Goal: Check status: Check status

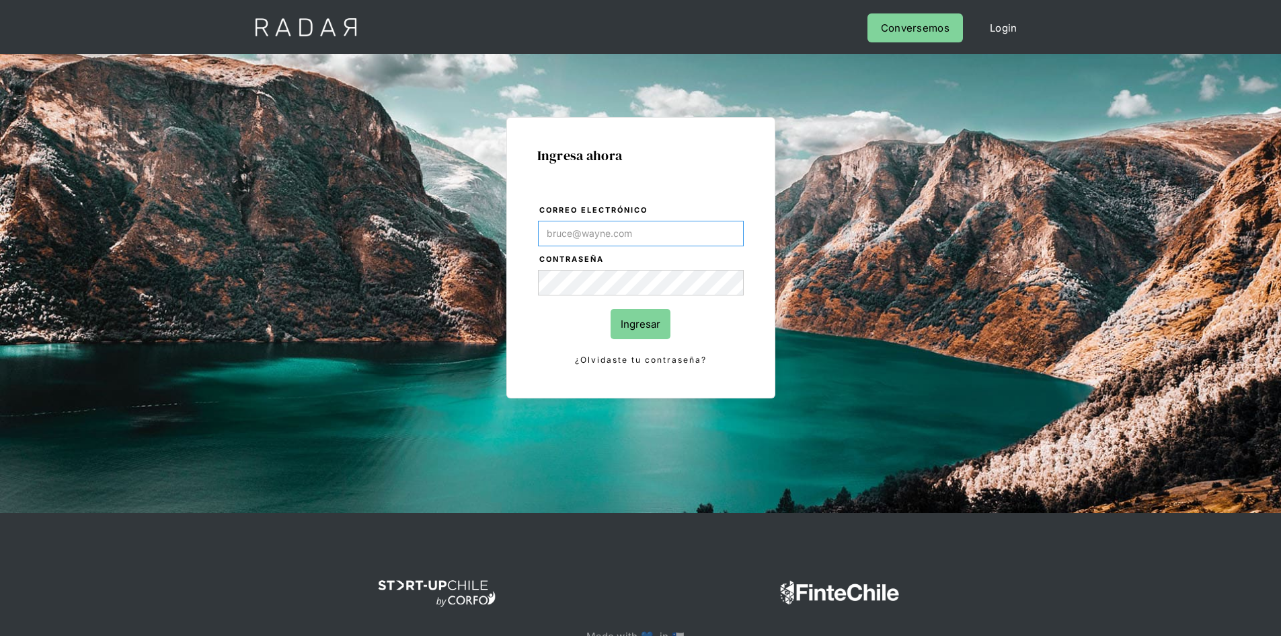
type input "Evans@prontopaga.com"
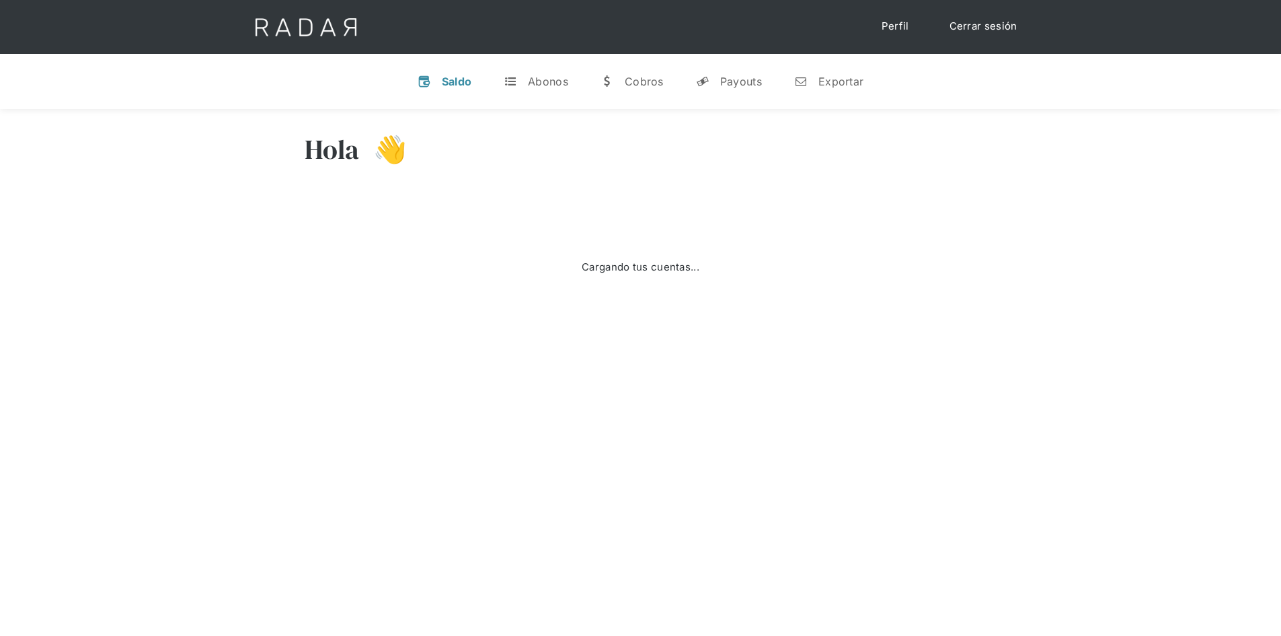
select select "prontopaga"
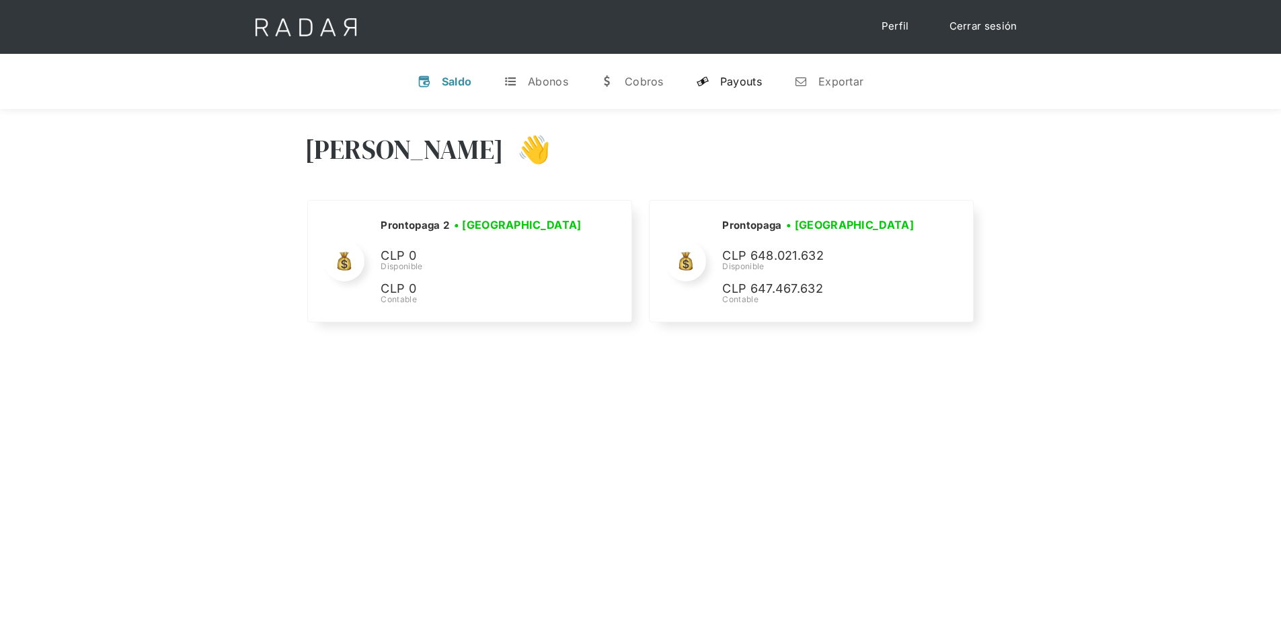
click at [747, 85] on div "Payouts" at bounding box center [741, 81] width 42 height 13
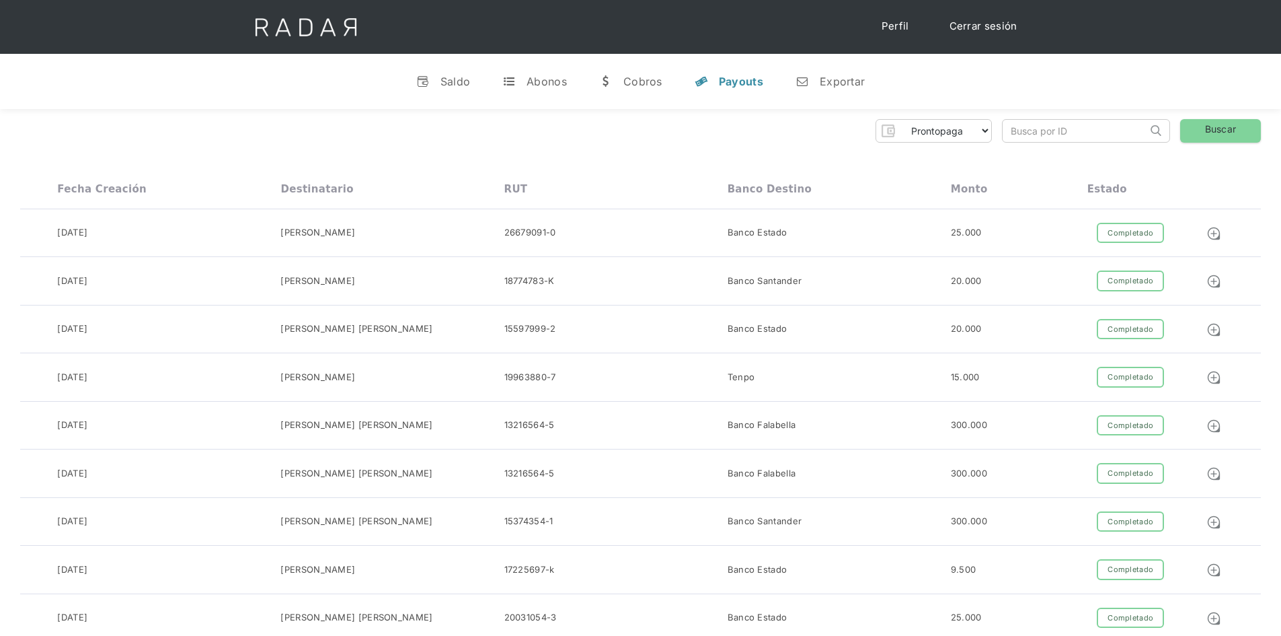
click at [1037, 130] on input "search" at bounding box center [1075, 131] width 145 height 22
paste input "7c676386-0c2c-4349-8898-24c2f9497fbd"
type input "7c676386-0c2c-4349-8898-24c2f9497fbd"
click at [1213, 126] on link "Buscar" at bounding box center [1220, 131] width 81 height 24
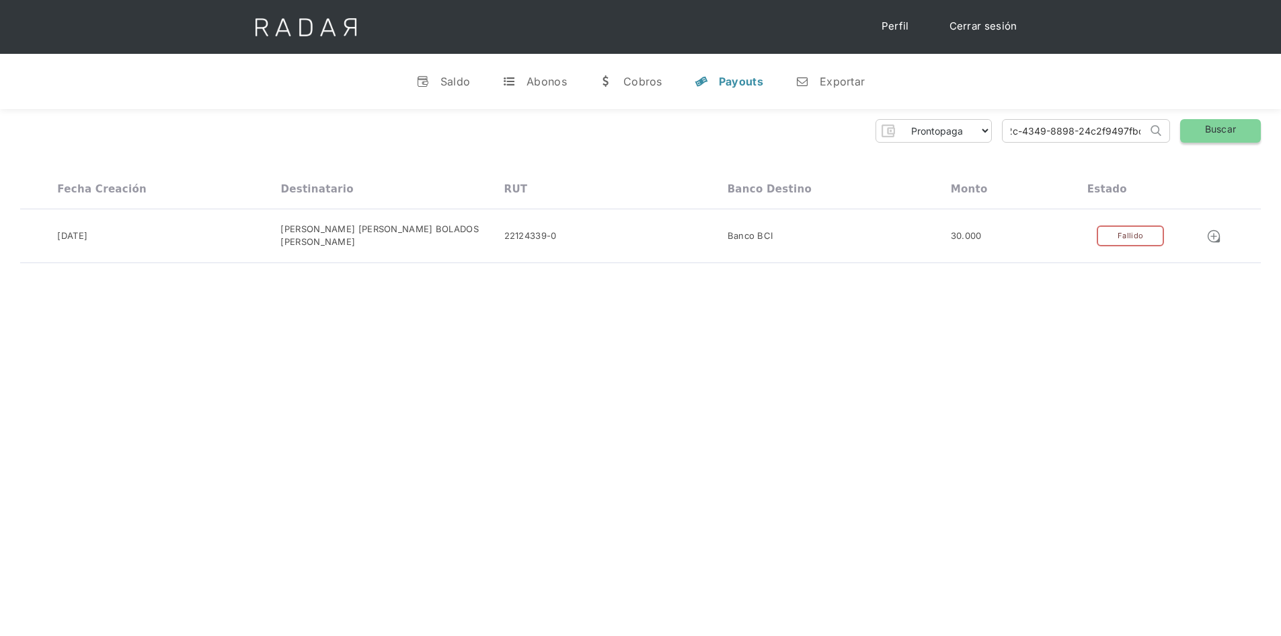
drag, startPoint x: 1007, startPoint y: 126, endPoint x: 1186, endPoint y: 132, distance: 179.0
click at [1186, 132] on div "Prontopaga Prontopaga 2 Thank you! Your submission has been received! Oops! Som…" at bounding box center [640, 131] width 1241 height 24
paste input "8b5c2968-5f00-4cae-a343-e8df2c64bd26"
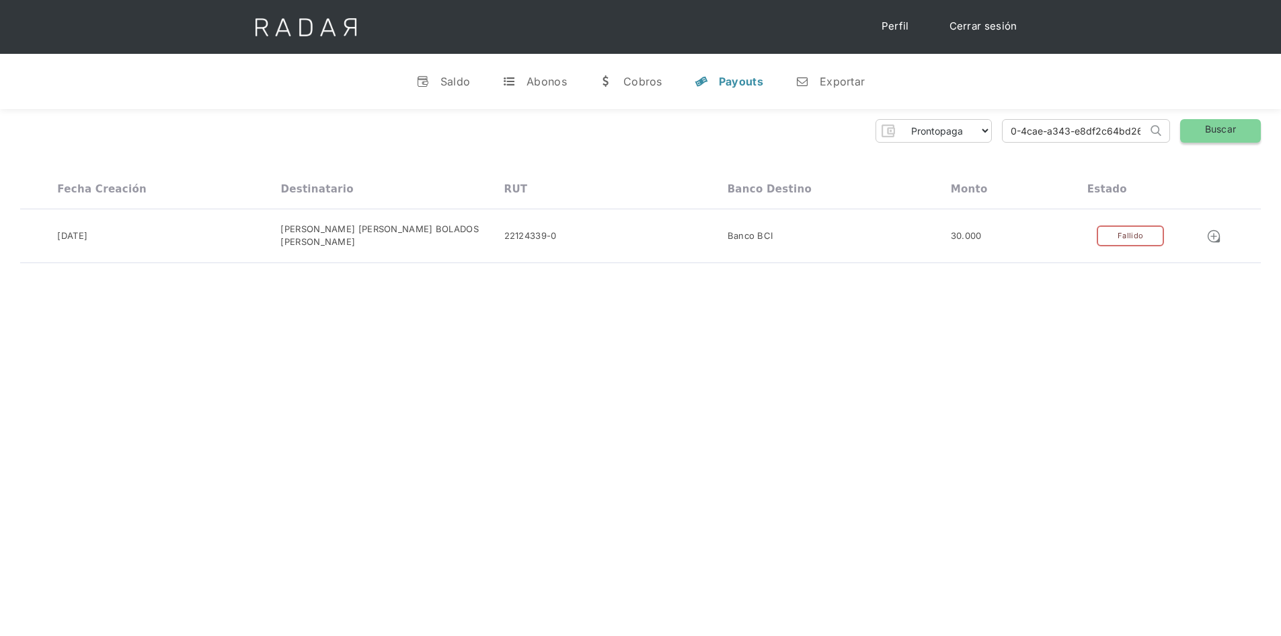
type input "8b5c2968-5f00-4cae-a343-e8df2c64bd26"
click at [1209, 123] on link "Buscar" at bounding box center [1220, 131] width 81 height 24
drag, startPoint x: 1005, startPoint y: 132, endPoint x: 1190, endPoint y: 122, distance: 184.5
click at [1190, 122] on div "Prontopaga Prontopaga 2 Thank you! Your submission has been received! Oops! Som…" at bounding box center [640, 131] width 1241 height 24
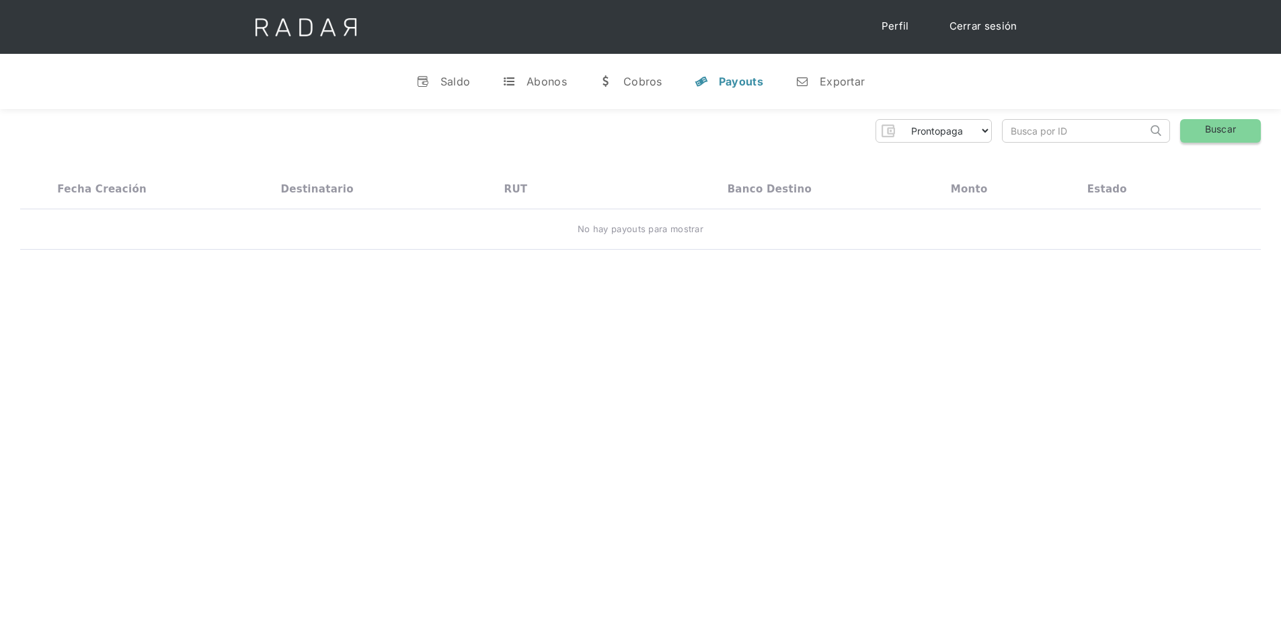
scroll to position [0, 0]
paste input "8b5c2968-5f00-4cae-a343-e8df2c64bd26"
type input "8b5c2968-5f00-4cae-a343-e8df2c64bd26"
click at [1206, 126] on link "Buscar" at bounding box center [1220, 131] width 81 height 24
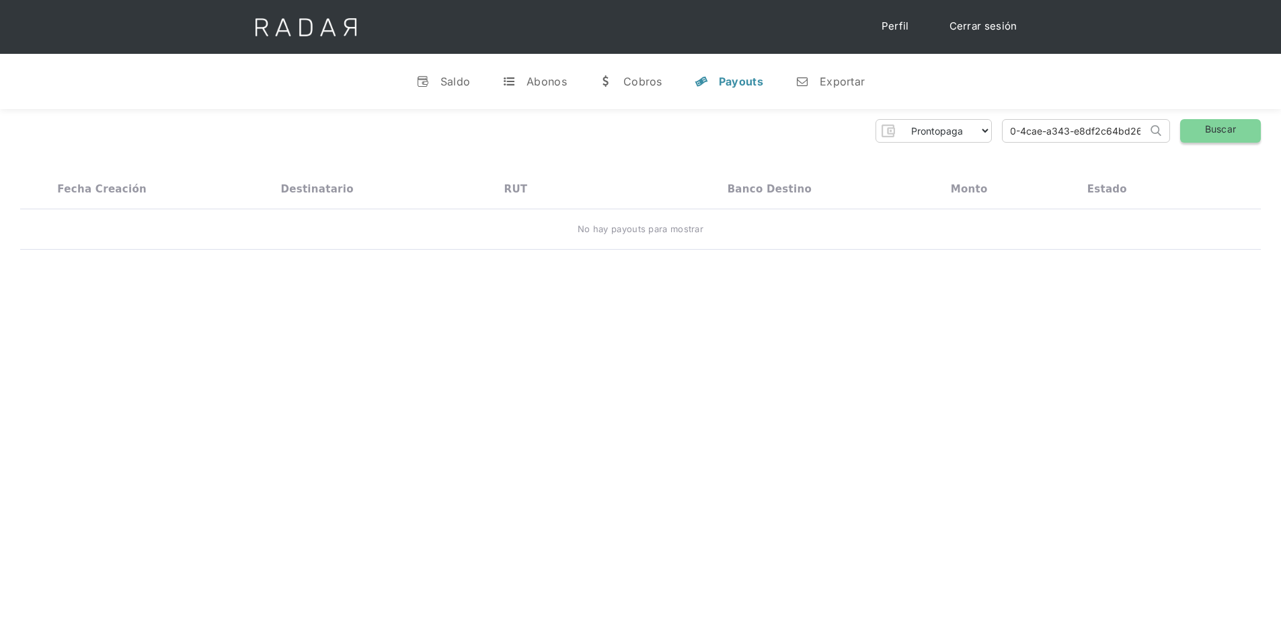
drag, startPoint x: 1006, startPoint y: 130, endPoint x: 1219, endPoint y: 131, distance: 212.5
click at [1219, 131] on div "Prontopaga Prontopaga 2 Thank you! Your submission has been received! Oops! Som…" at bounding box center [640, 131] width 1241 height 24
paste input "c2bde9ba-b731-4e22-b569-761e0d69defb"
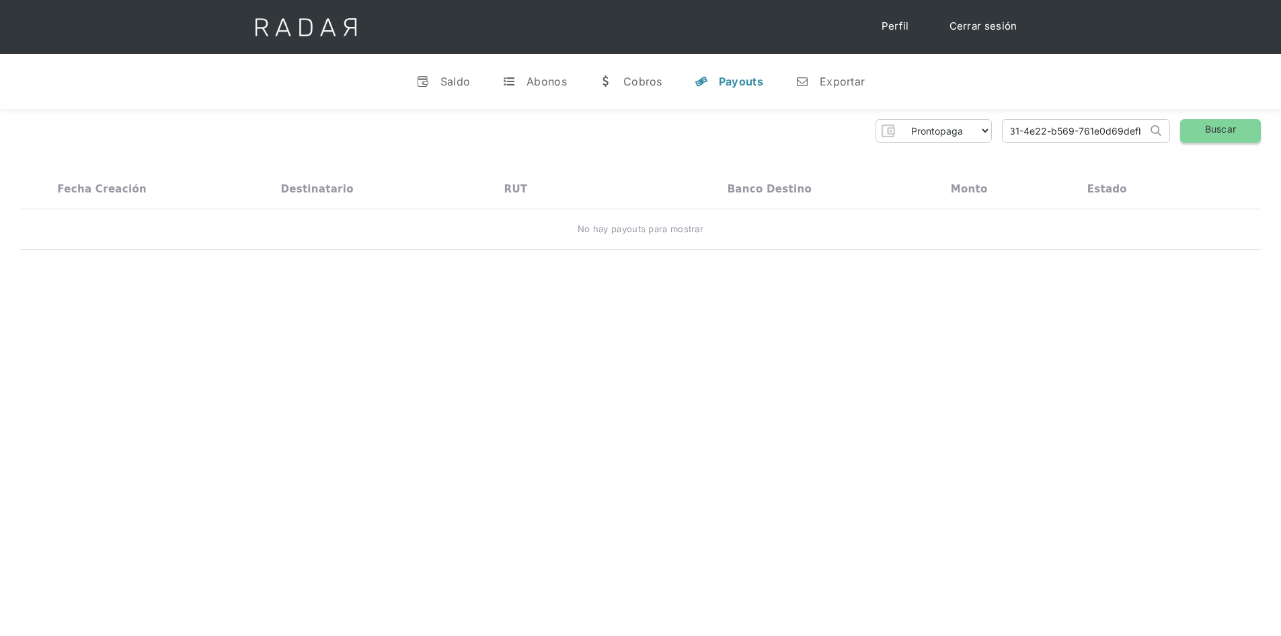
type input "c2bde9ba-b731-4e22-b569-761e0d69defb"
click at [1208, 130] on link "Buscar" at bounding box center [1220, 131] width 81 height 24
